Goal: Navigation & Orientation: Find specific page/section

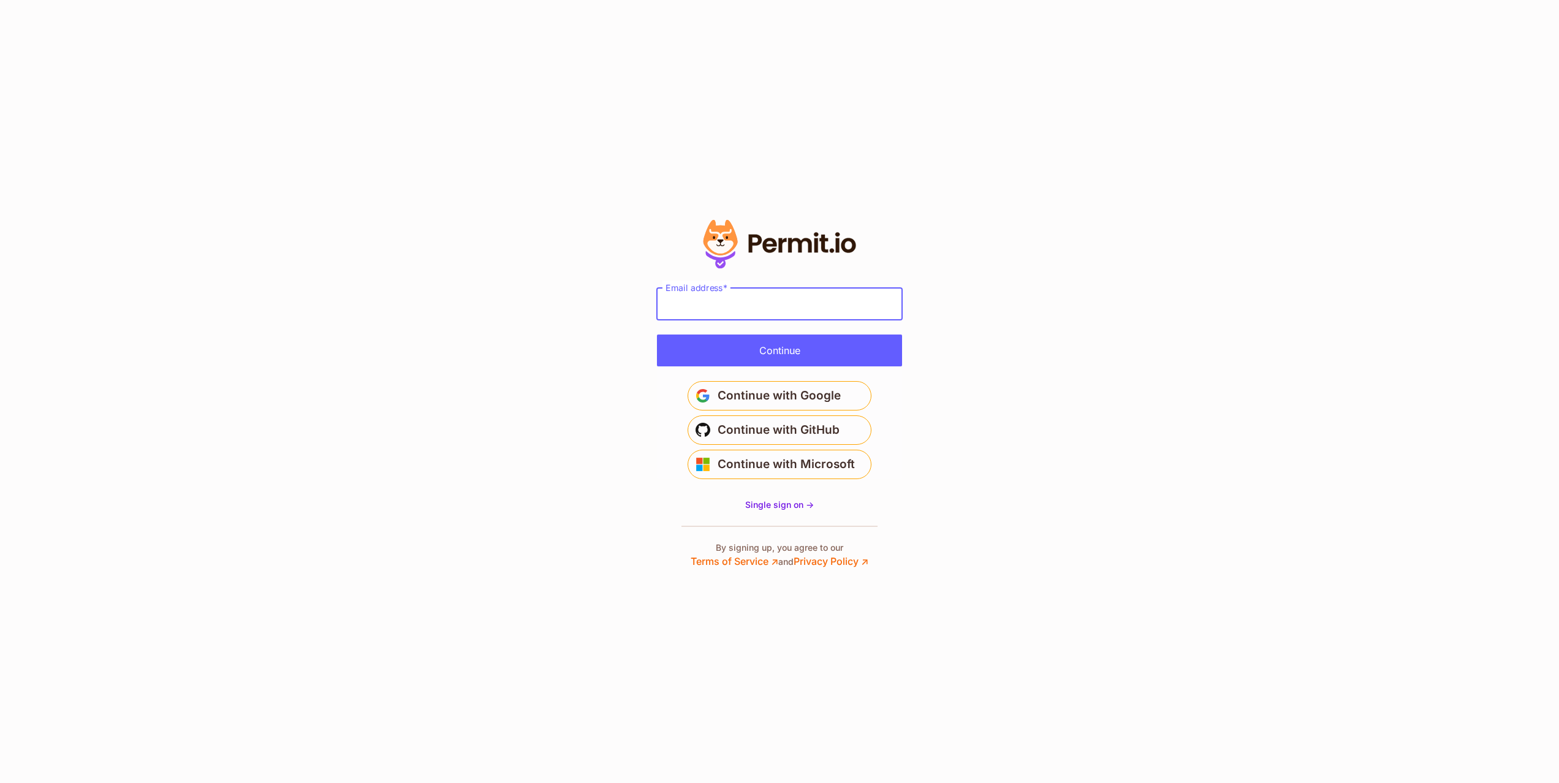
click at [794, 301] on input "Email address" at bounding box center [779, 304] width 245 height 32
type input "**********"
click at [781, 351] on button "Continue" at bounding box center [779, 351] width 245 height 32
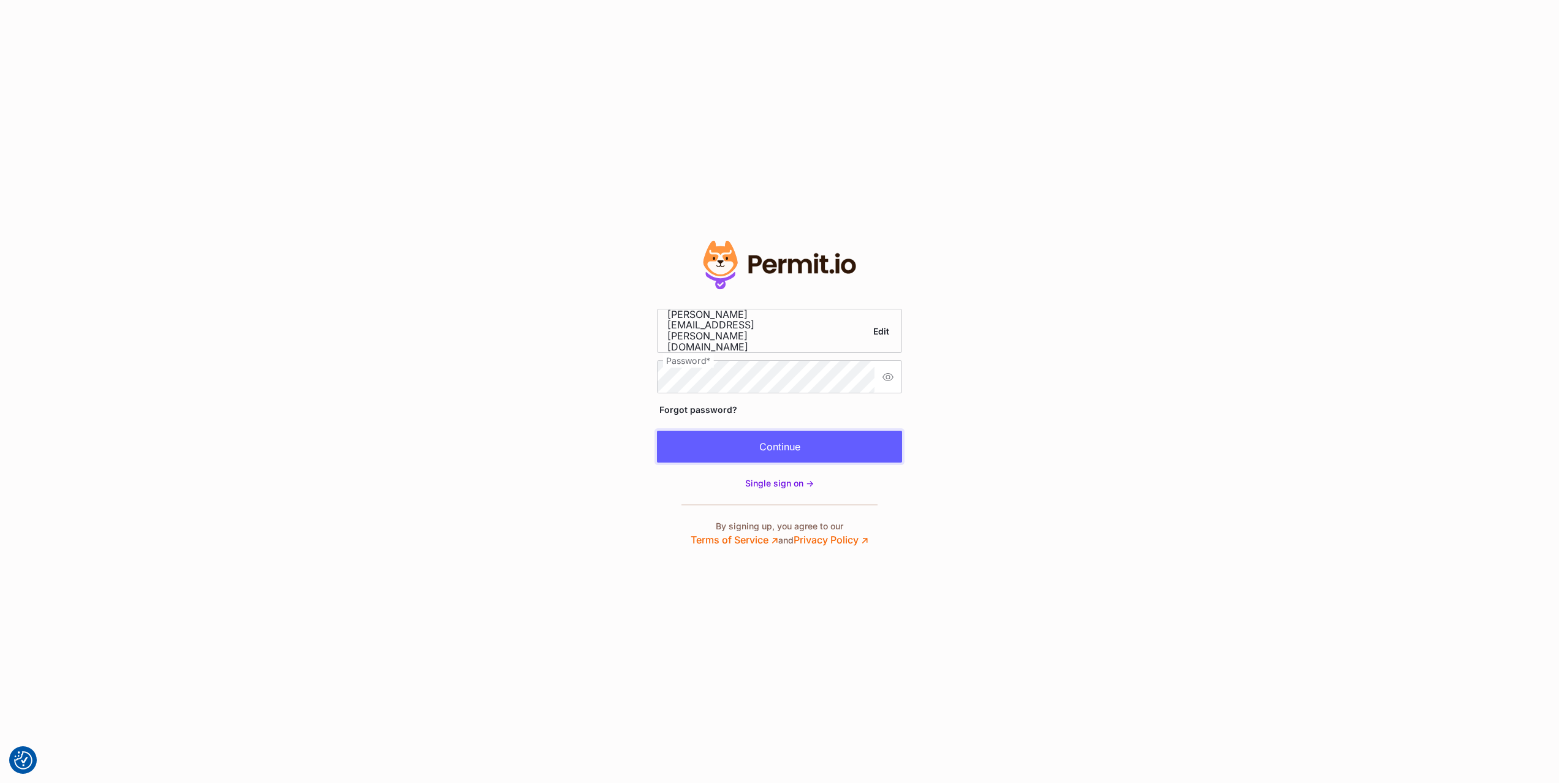
click at [723, 431] on button "Continue" at bounding box center [779, 447] width 245 height 32
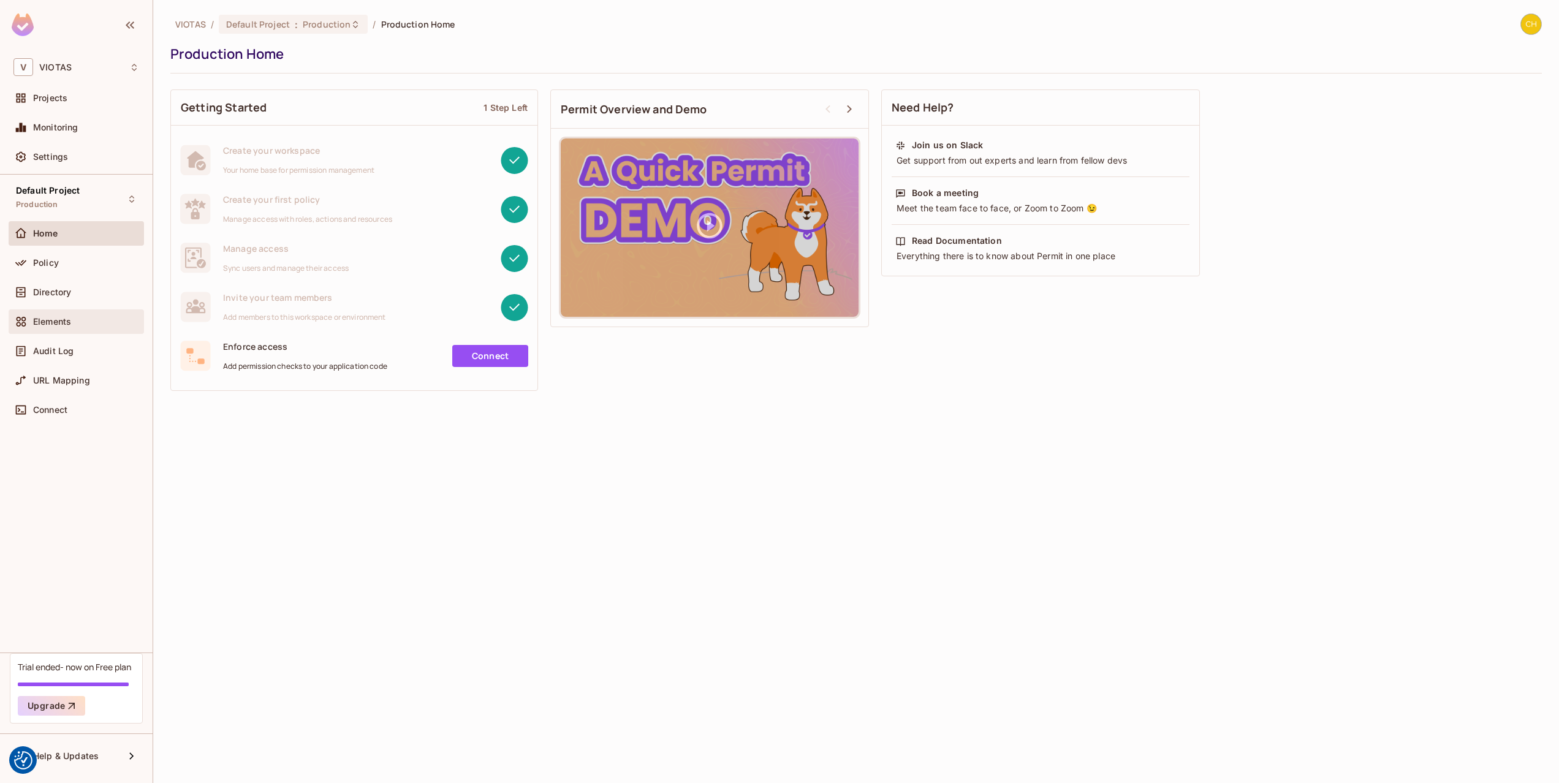
click at [53, 324] on span "Elements" at bounding box center [52, 322] width 38 height 10
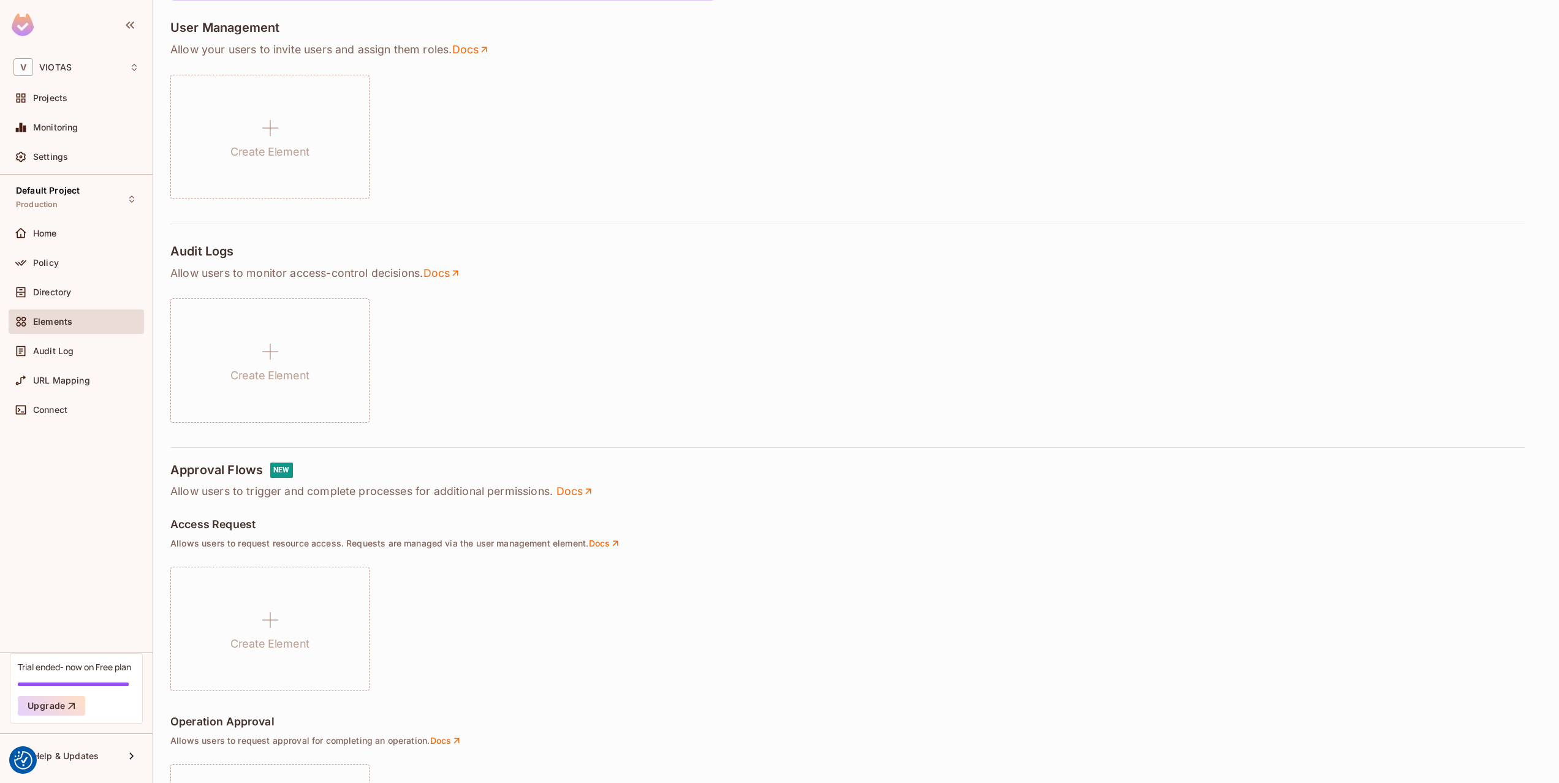
scroll to position [255, 0]
click at [466, 51] on link "Docs" at bounding box center [471, 49] width 39 height 15
